Goal: Find specific page/section: Find specific page/section

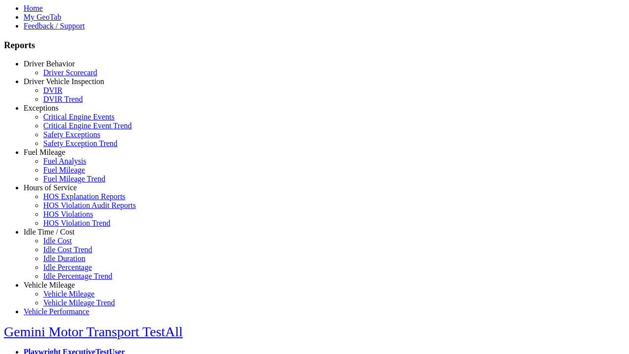
click at [57, 192] on link "Hours of Service" at bounding box center [50, 187] width 53 height 8
click at [64, 201] on link "HOS Explanation Reports" at bounding box center [84, 196] width 82 height 8
